Goal: Task Accomplishment & Management: Complete application form

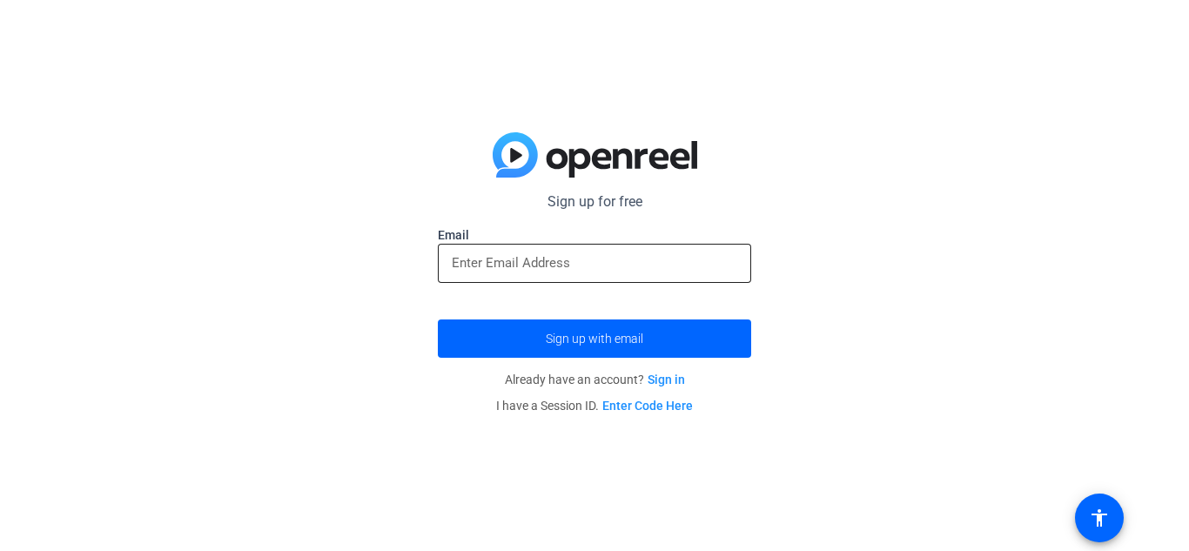
click at [582, 278] on div at bounding box center [594, 263] width 285 height 39
click at [621, 272] on input "email" at bounding box center [594, 262] width 285 height 21
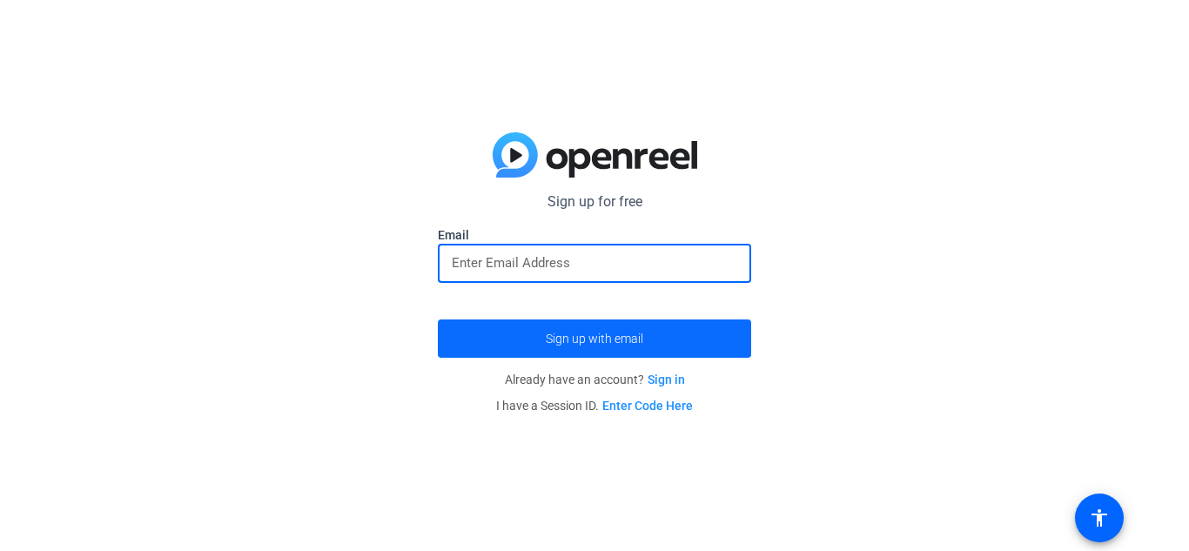
click at [638, 346] on span "submit" at bounding box center [594, 339] width 313 height 42
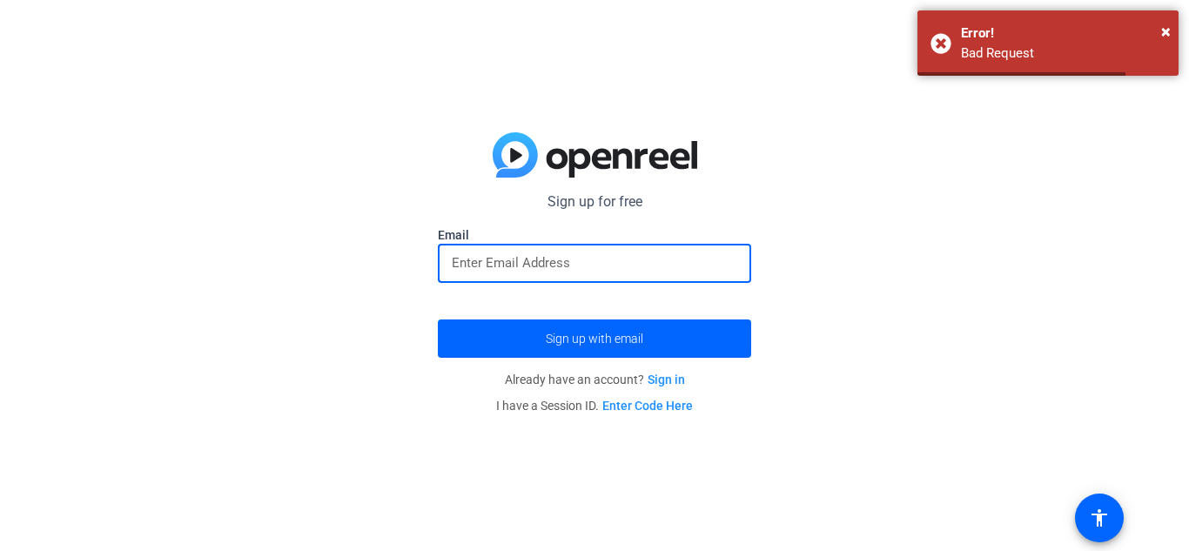
click at [614, 265] on input "email" at bounding box center [594, 262] width 285 height 21
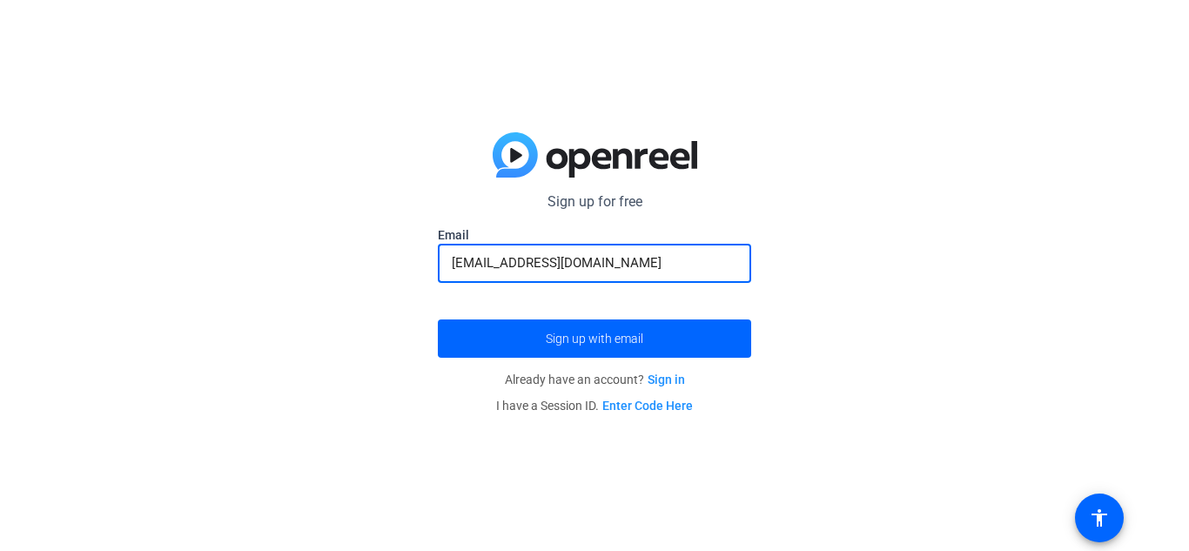
type input "[EMAIL_ADDRESS][DOMAIN_NAME]"
click at [621, 312] on form "Sign up for free Email [EMAIL_ADDRESS][DOMAIN_NAME] Sign up with email" at bounding box center [594, 274] width 313 height 166
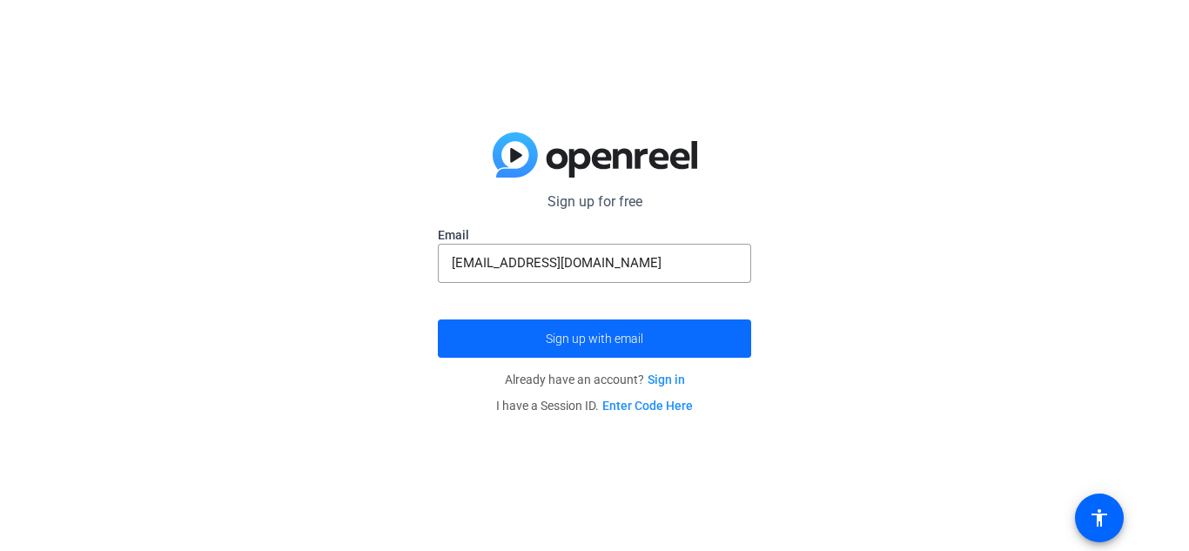
click at [648, 344] on span "submit" at bounding box center [594, 339] width 313 height 42
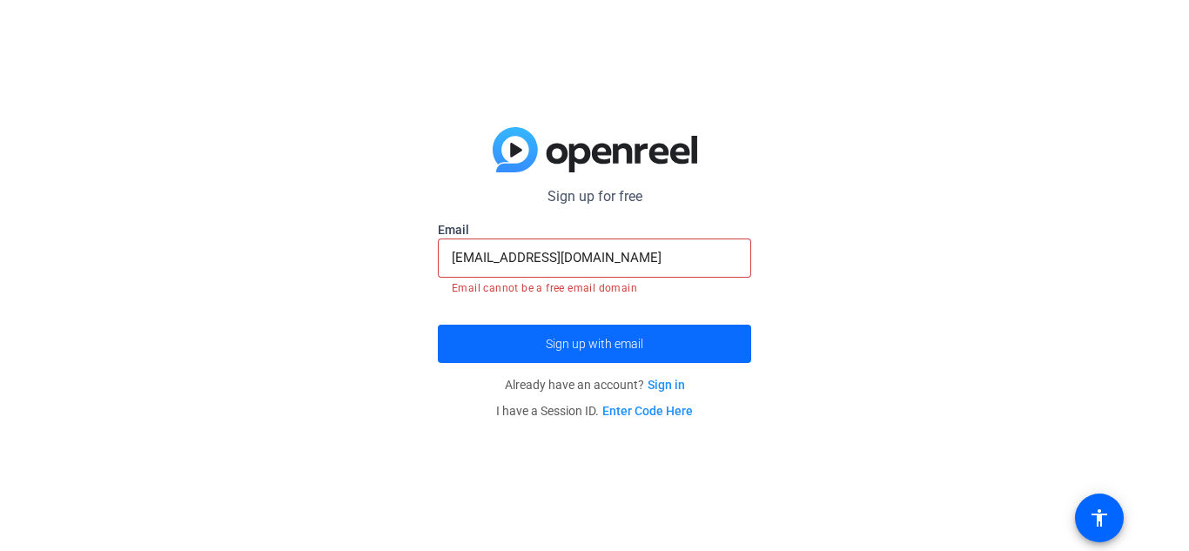
click at [645, 345] on span "submit" at bounding box center [594, 344] width 313 height 42
click at [567, 188] on p "Sign up for free" at bounding box center [594, 196] width 313 height 21
